Goal: Find contact information: Find contact information

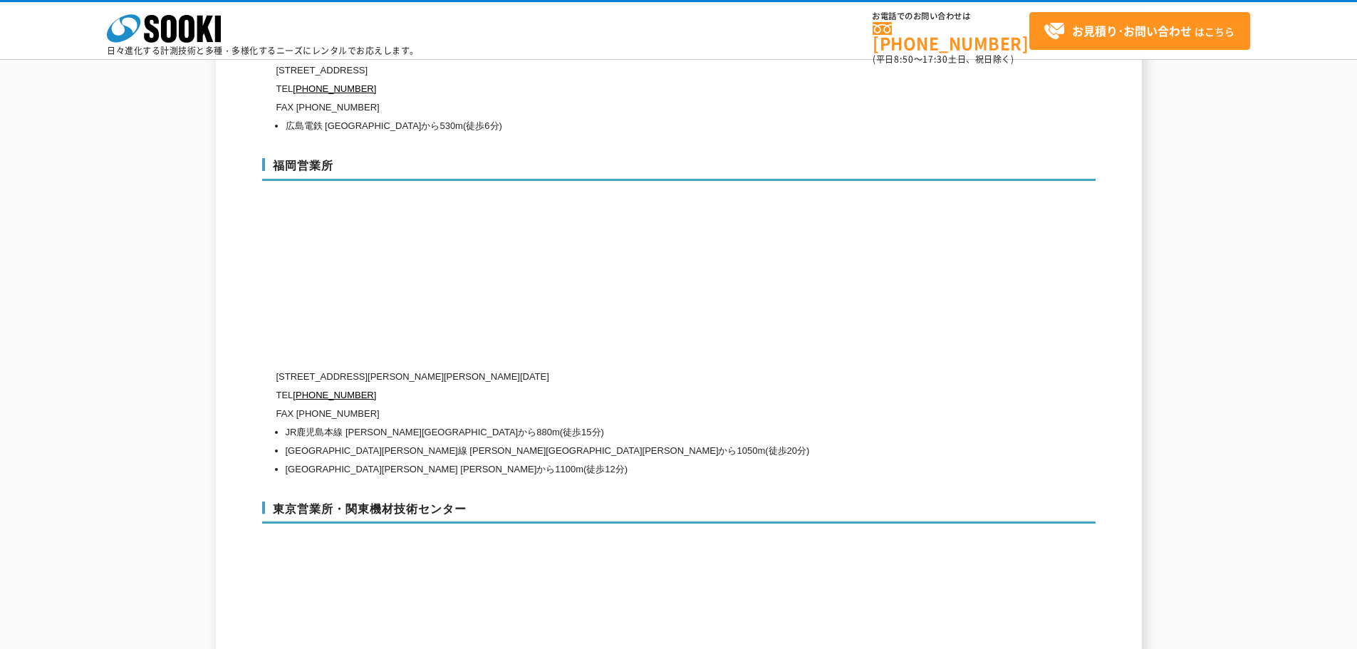
click at [707, 423] on li "JR鹿児島本線 [PERSON_NAME][GEOGRAPHIC_DATA]から880m(徒歩15分)" at bounding box center [623, 432] width 675 height 19
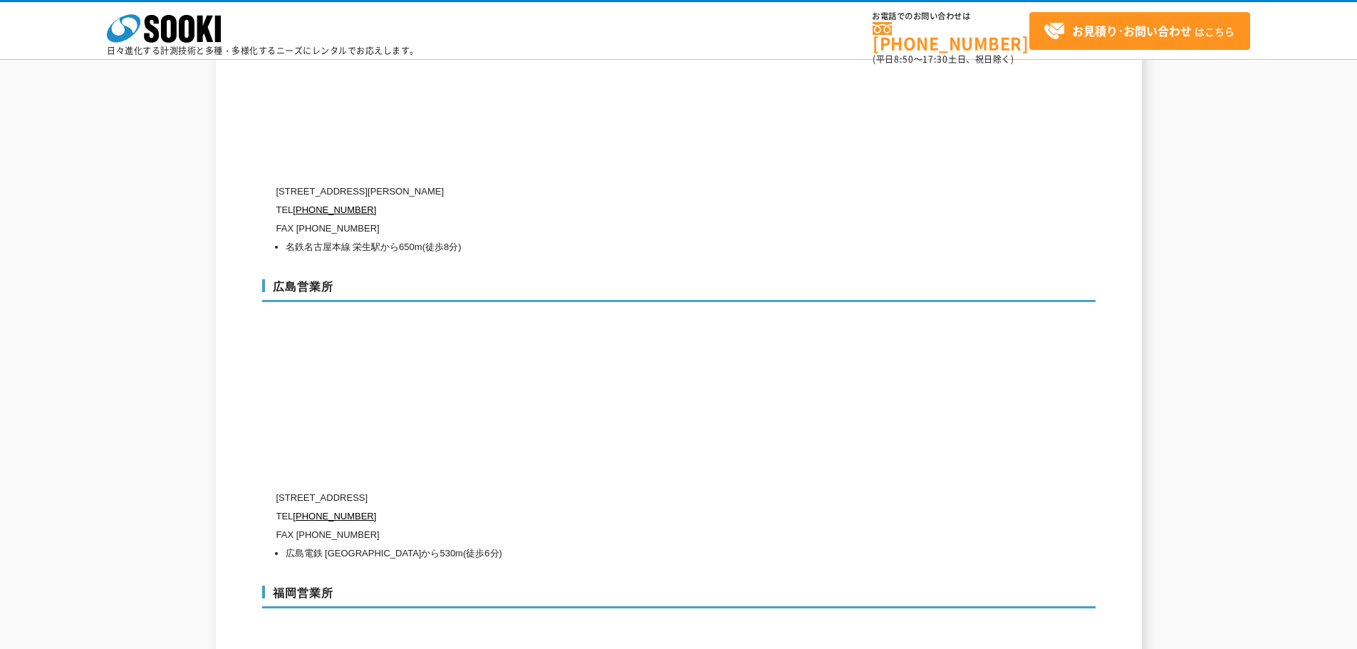
drag, startPoint x: 277, startPoint y: 467, endPoint x: 534, endPoint y: 467, distance: 257.2
click at [534, 489] on p "[STREET_ADDRESS]" at bounding box center [618, 498] width 684 height 19
copy p "[STREET_ADDRESS]"
drag, startPoint x: 371, startPoint y: 487, endPoint x: 295, endPoint y: 487, distance: 76.2
click at [295, 507] on p "TEL [PHONE_NUMBER]" at bounding box center [618, 516] width 684 height 19
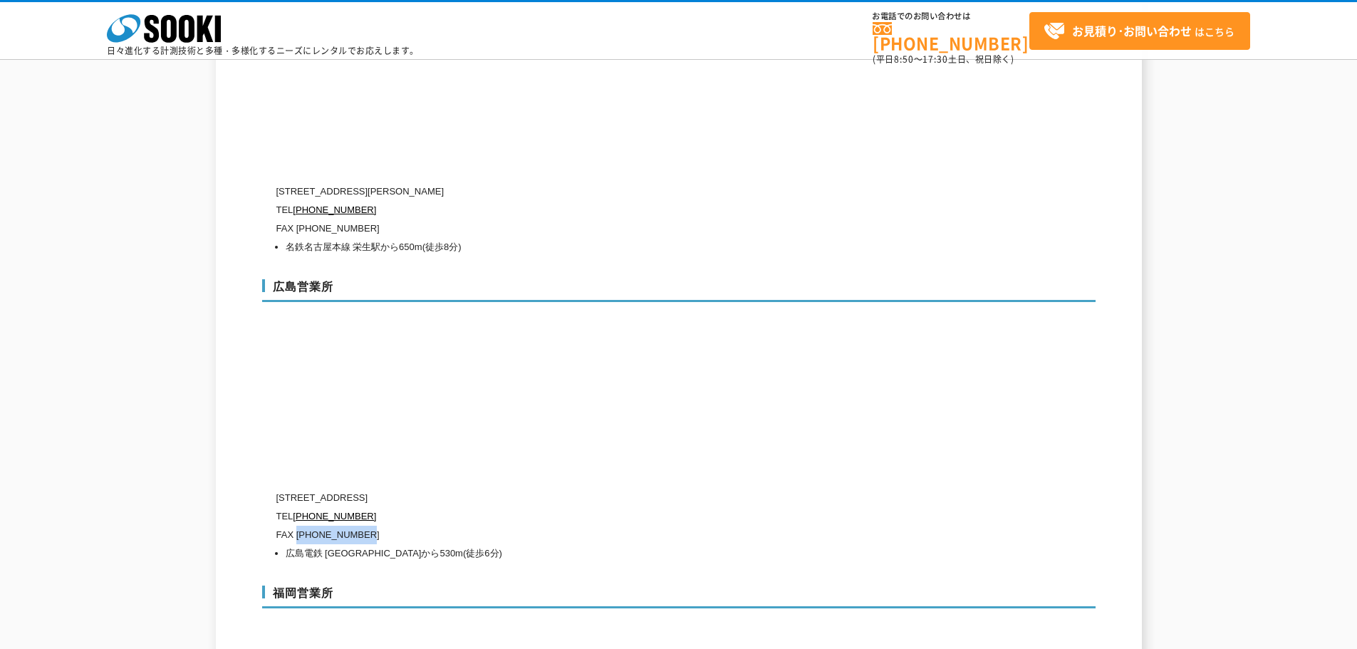
drag, startPoint x: 296, startPoint y: 504, endPoint x: 364, endPoint y: 502, distance: 68.5
click at [364, 526] on p "FAX [PHONE_NUMBER]" at bounding box center [618, 535] width 684 height 19
copy p "(082)232-1323"
click at [286, 544] on li "広島電鉄 [GEOGRAPHIC_DATA]から530m(徒歩6分)" at bounding box center [623, 553] width 675 height 19
drag, startPoint x: 273, startPoint y: 521, endPoint x: 464, endPoint y: 527, distance: 191.7
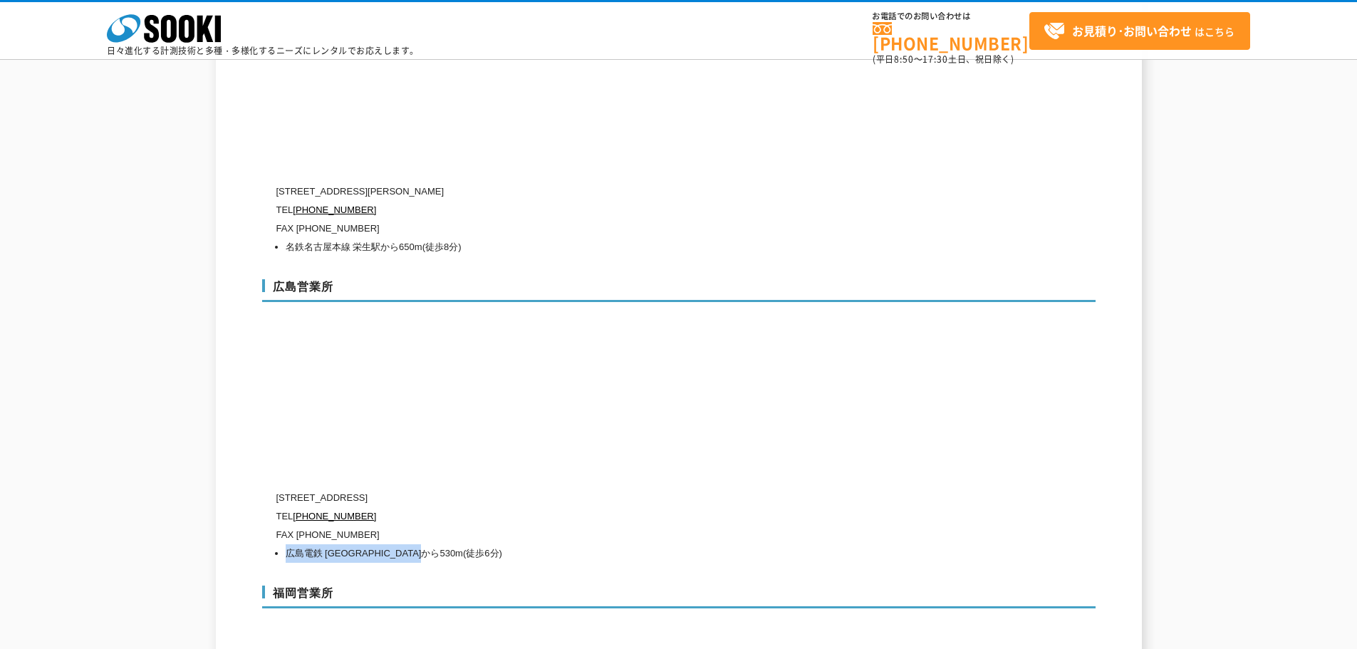
click at [464, 544] on li "広島電鉄 [GEOGRAPHIC_DATA]から530m(徒歩6分)" at bounding box center [623, 553] width 675 height 19
copy li "広島電鉄 [GEOGRAPHIC_DATA]から530m(徒歩6分)"
